Goal: Information Seeking & Learning: Learn about a topic

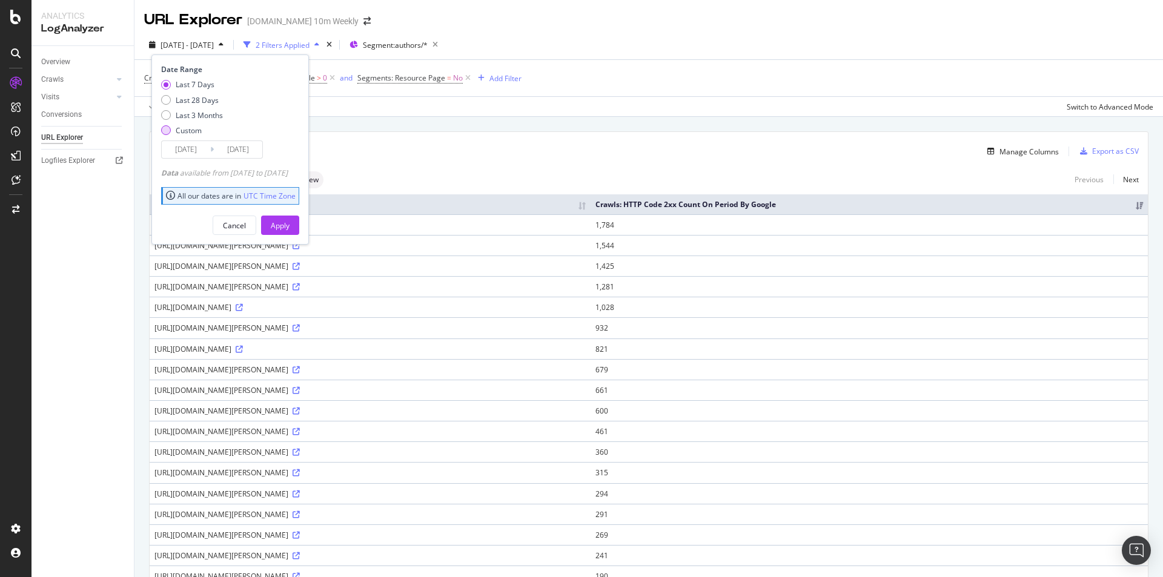
click at [191, 134] on div "Custom" at bounding box center [189, 130] width 26 height 10
click at [193, 157] on input "2025/09/06" at bounding box center [186, 149] width 48 height 17
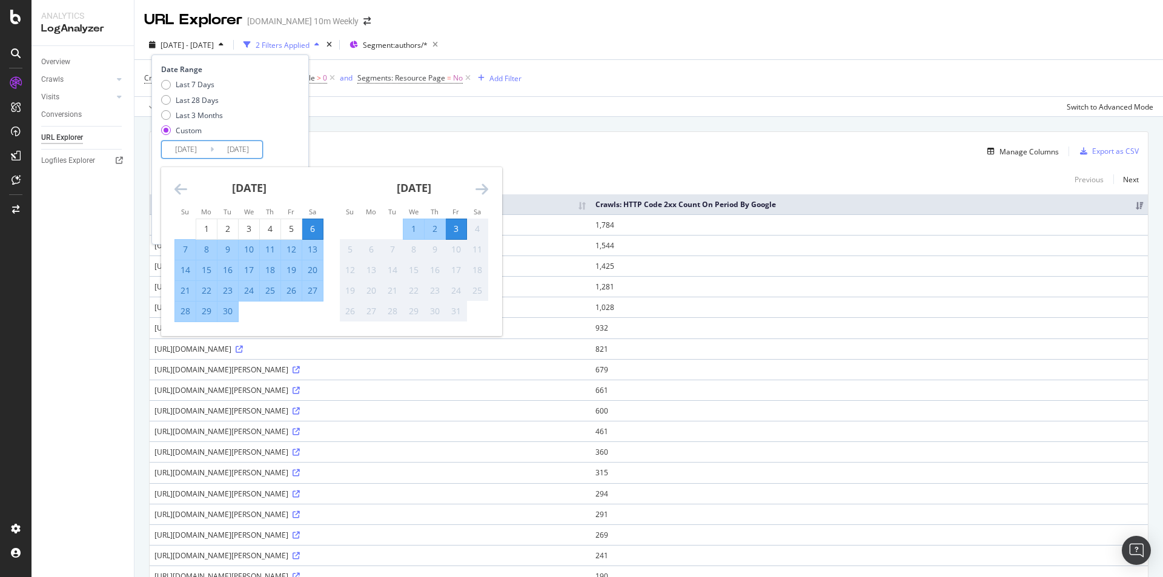
click at [181, 186] on icon "Move backward to switch to the previous month." at bounding box center [180, 189] width 13 height 15
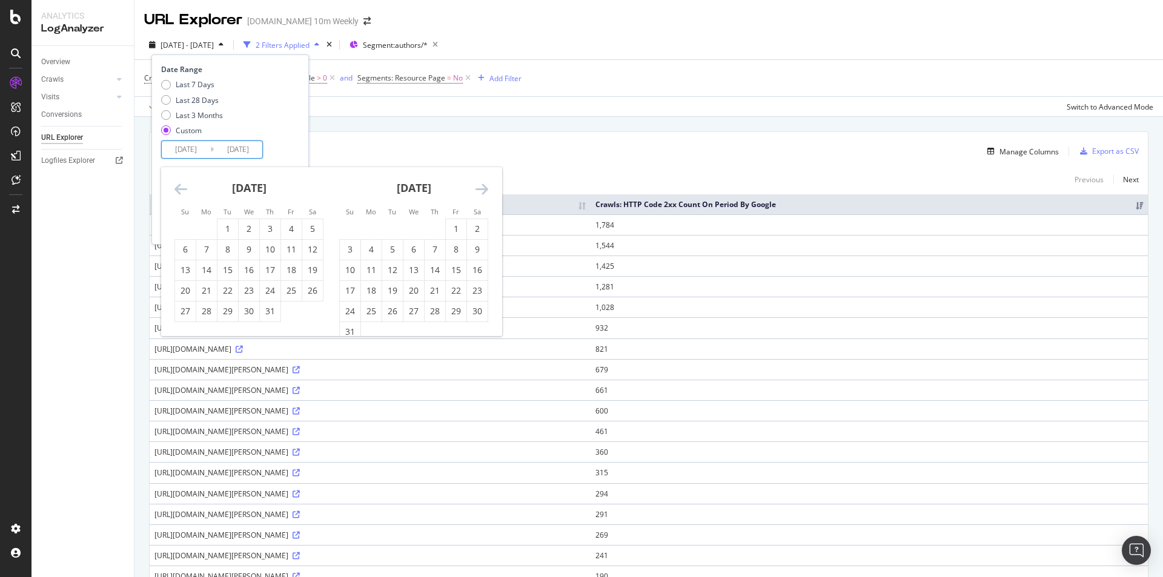
click at [181, 186] on icon "Move backward to switch to the previous month." at bounding box center [180, 189] width 13 height 15
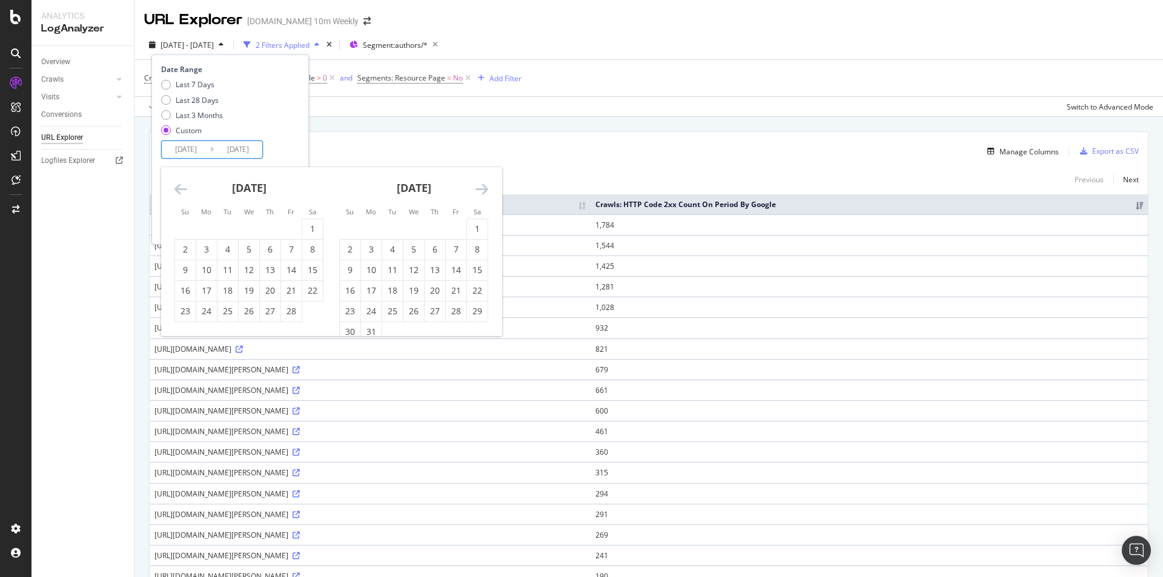
click at [181, 185] on icon "Move backward to switch to the previous month." at bounding box center [180, 189] width 13 height 15
click at [249, 222] on div "1" at bounding box center [249, 229] width 21 height 20
type input "2025/01/01"
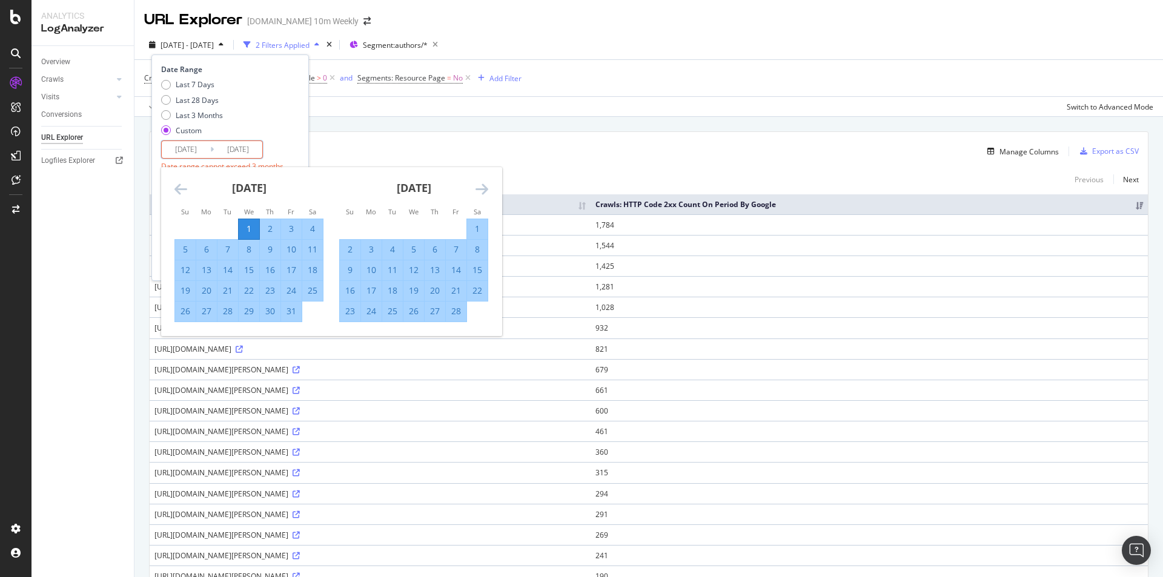
click at [260, 147] on input "2025/10/03" at bounding box center [238, 149] width 48 height 17
click at [252, 148] on input "2025/10/03" at bounding box center [238, 149] width 48 height 17
click at [296, 137] on div "Last 7 Days Last 28 Days Last 3 Months Custom" at bounding box center [228, 109] width 135 height 61
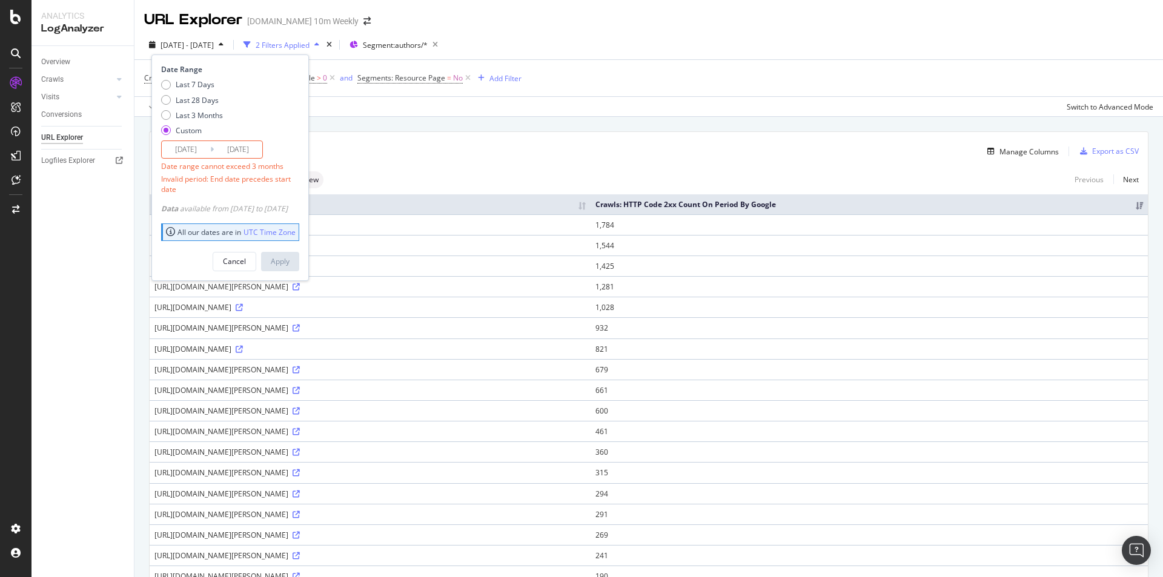
click at [199, 148] on input "2025/01/01" at bounding box center [186, 149] width 48 height 17
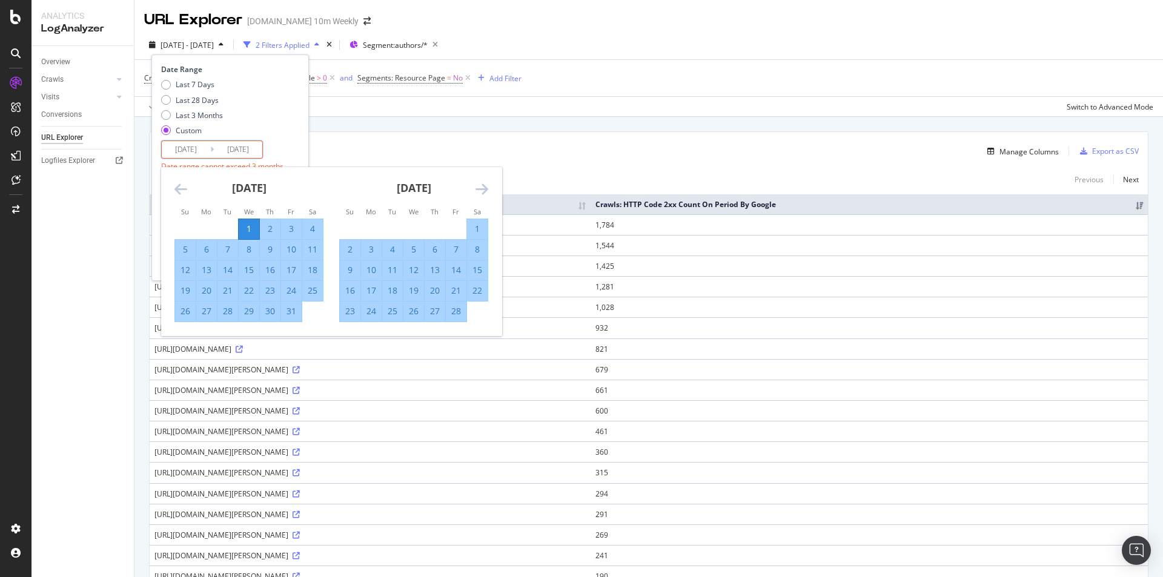
click at [224, 148] on input "2025/10/03" at bounding box center [238, 149] width 48 height 17
click at [291, 136] on div "Last 7 Days Last 28 Days Last 3 Months Custom" at bounding box center [228, 109] width 135 height 61
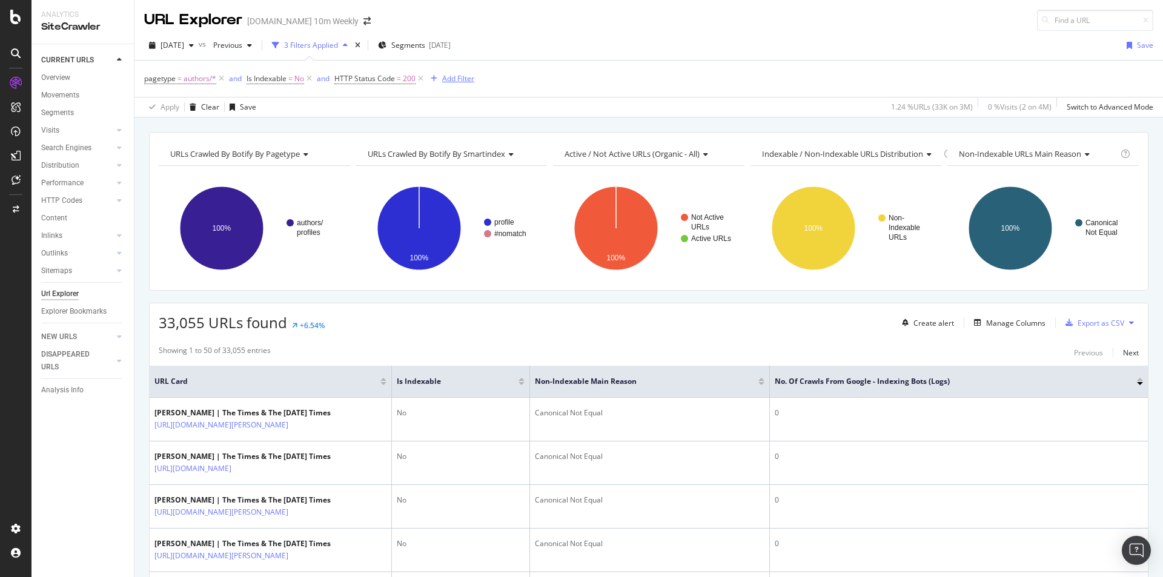
click at [453, 76] on div "Add Filter" at bounding box center [458, 78] width 32 height 10
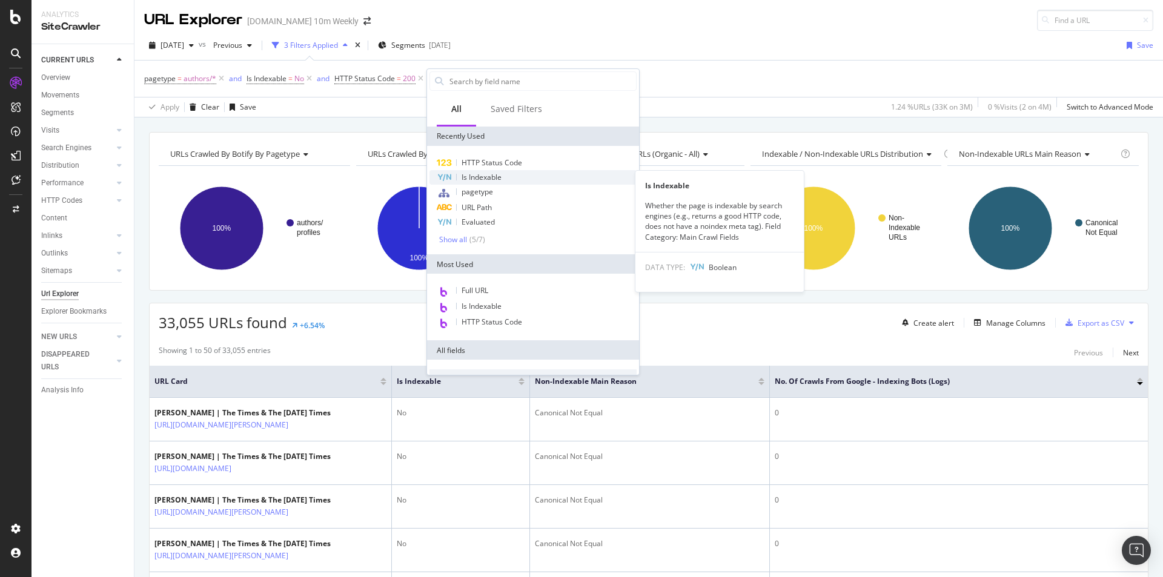
click at [498, 175] on span "Is Indexable" at bounding box center [482, 177] width 40 height 10
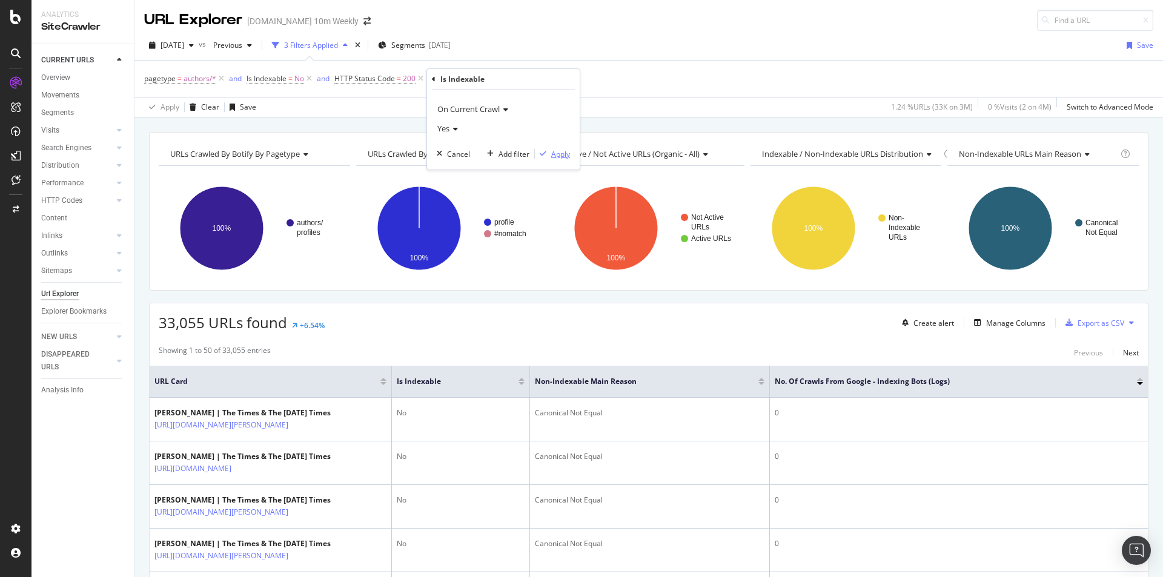
click at [563, 159] on div "Apply" at bounding box center [560, 154] width 19 height 10
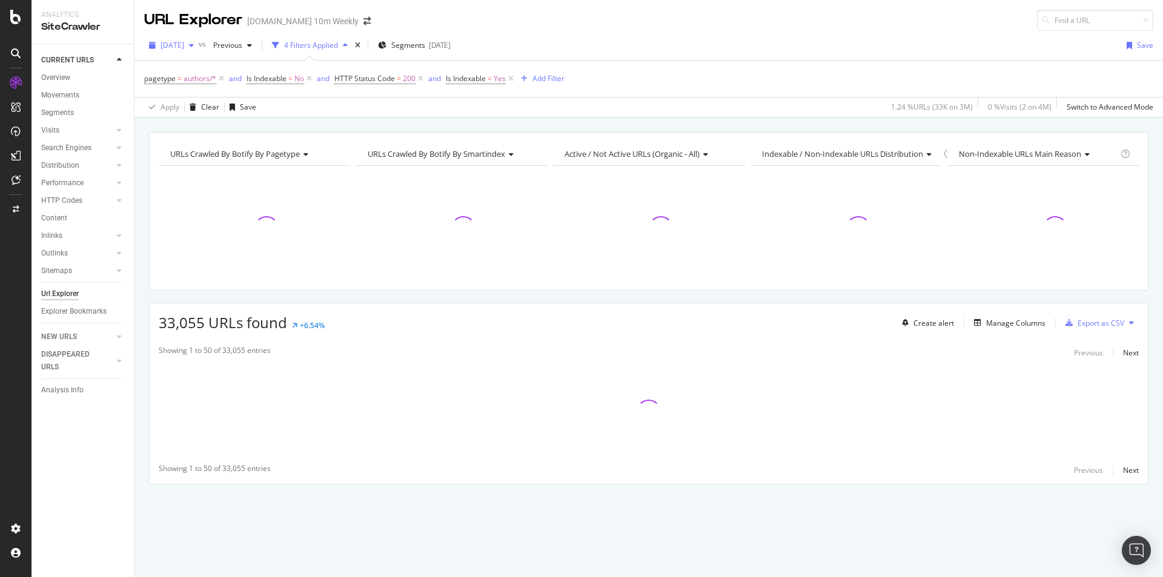
click at [194, 46] on icon "button" at bounding box center [191, 45] width 5 height 7
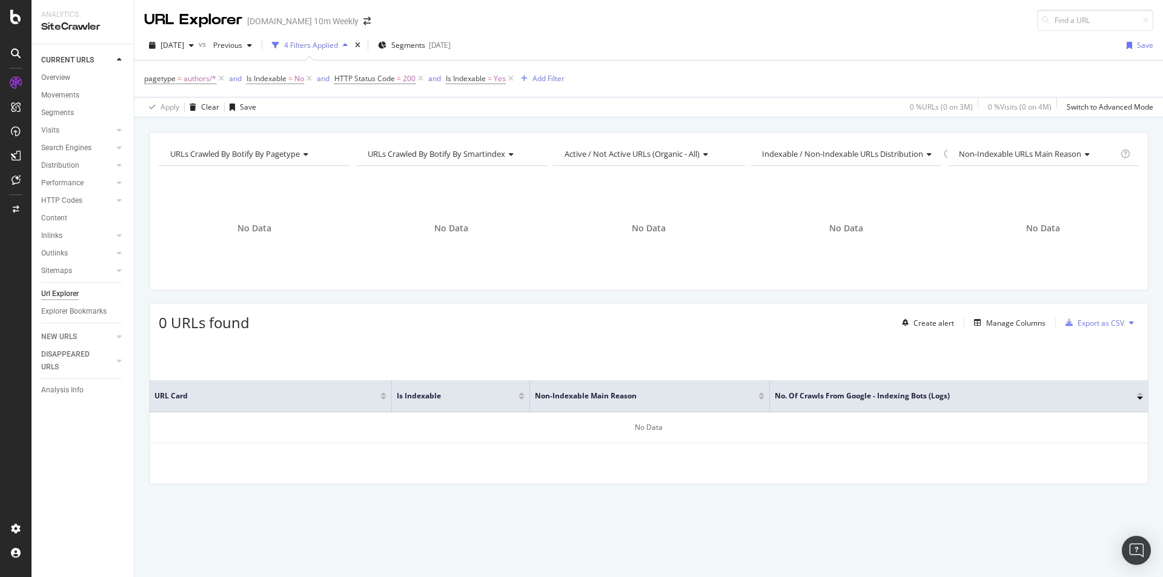
click at [469, 116] on div "Apply Clear Save 0 % URLs ( 0 on 3M ) 0 % Visits ( 0 on 4M ) Switch to Advanced…" at bounding box center [648, 107] width 1029 height 20
click at [311, 78] on icon at bounding box center [309, 79] width 10 height 12
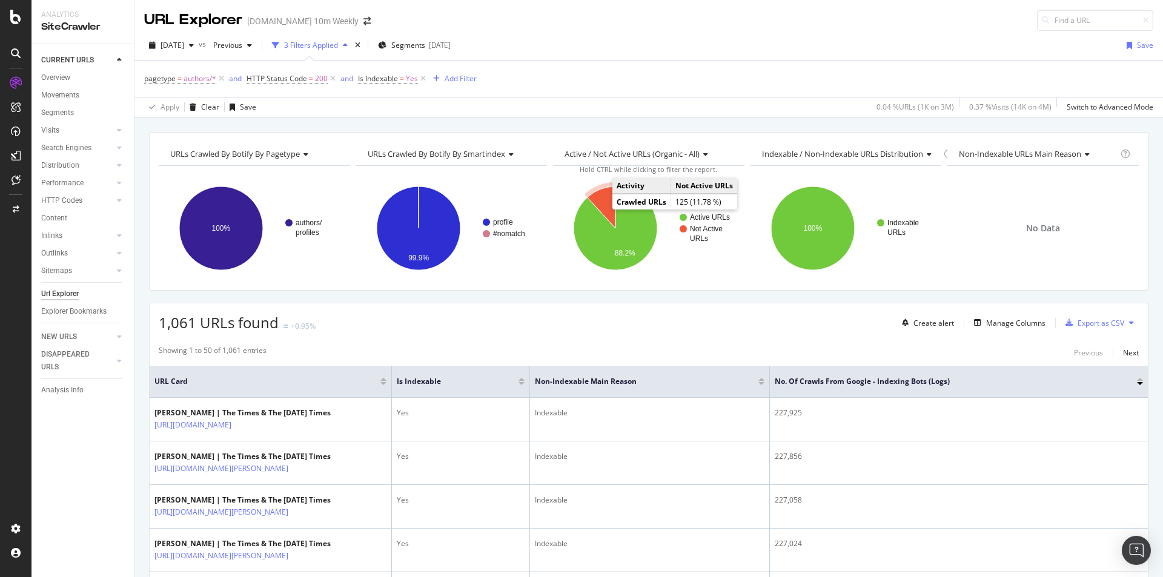
click at [600, 203] on icon "A chart." at bounding box center [602, 208] width 28 height 42
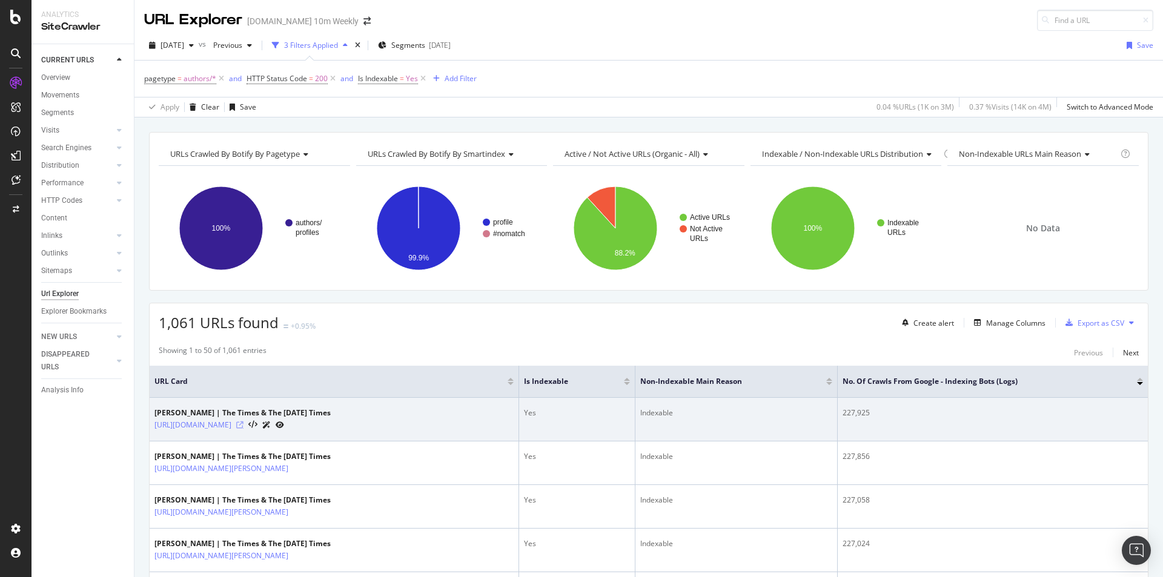
click at [244, 422] on icon at bounding box center [239, 425] width 7 height 7
